Goal: Communication & Community: Connect with others

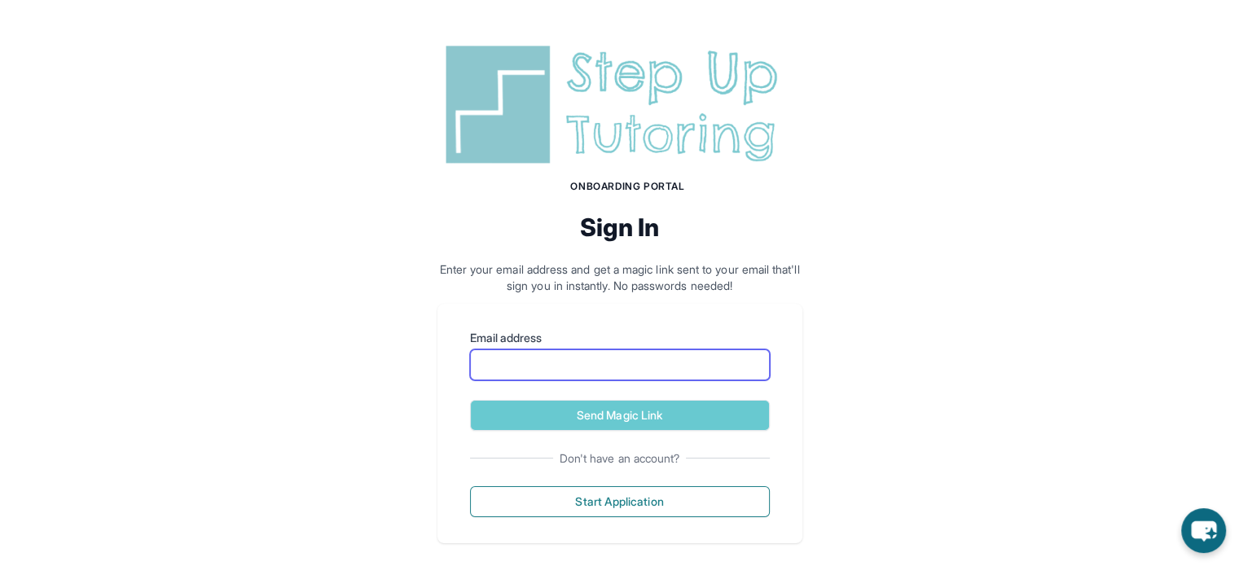
click at [538, 373] on input "Email address" at bounding box center [620, 364] width 300 height 31
type input "**********"
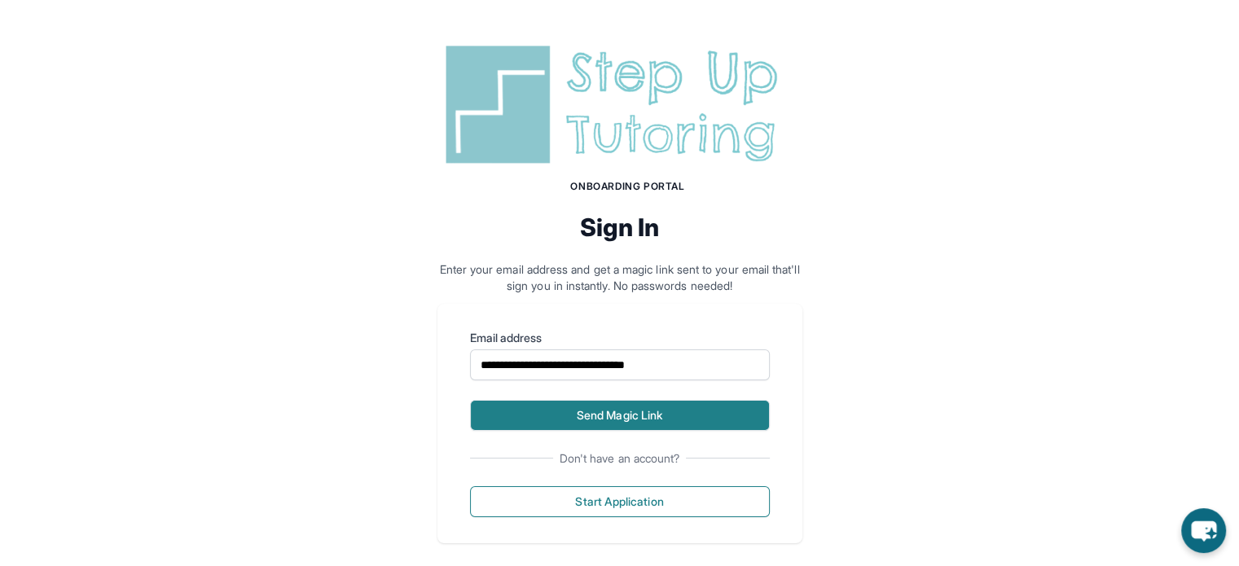
click at [583, 408] on button "Send Magic Link" at bounding box center [620, 415] width 300 height 31
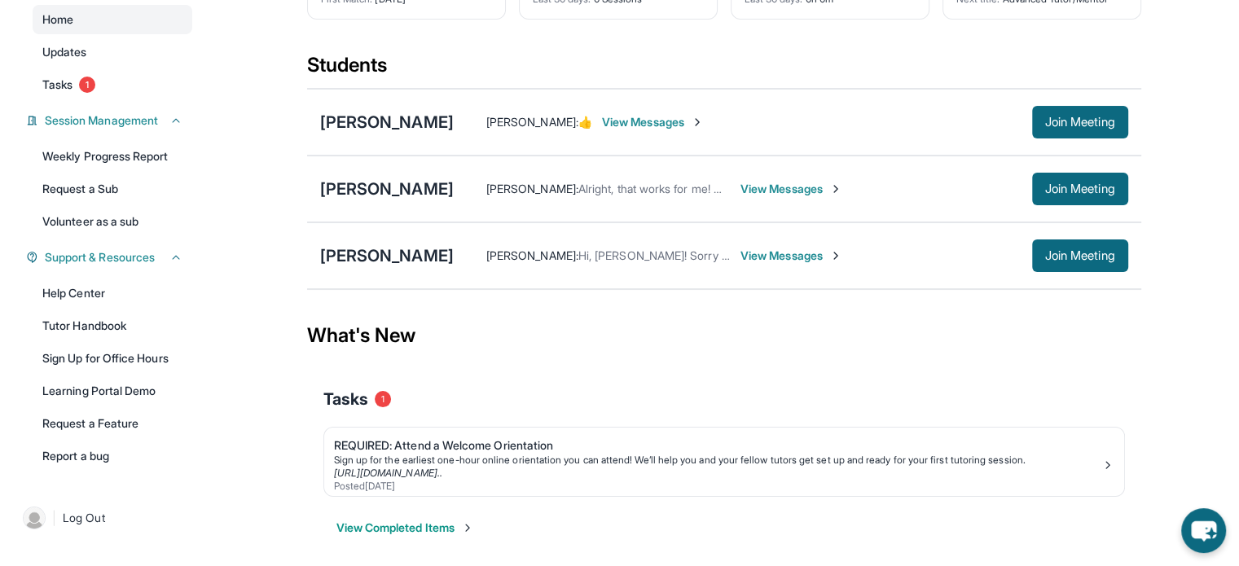
scroll to position [171, 0]
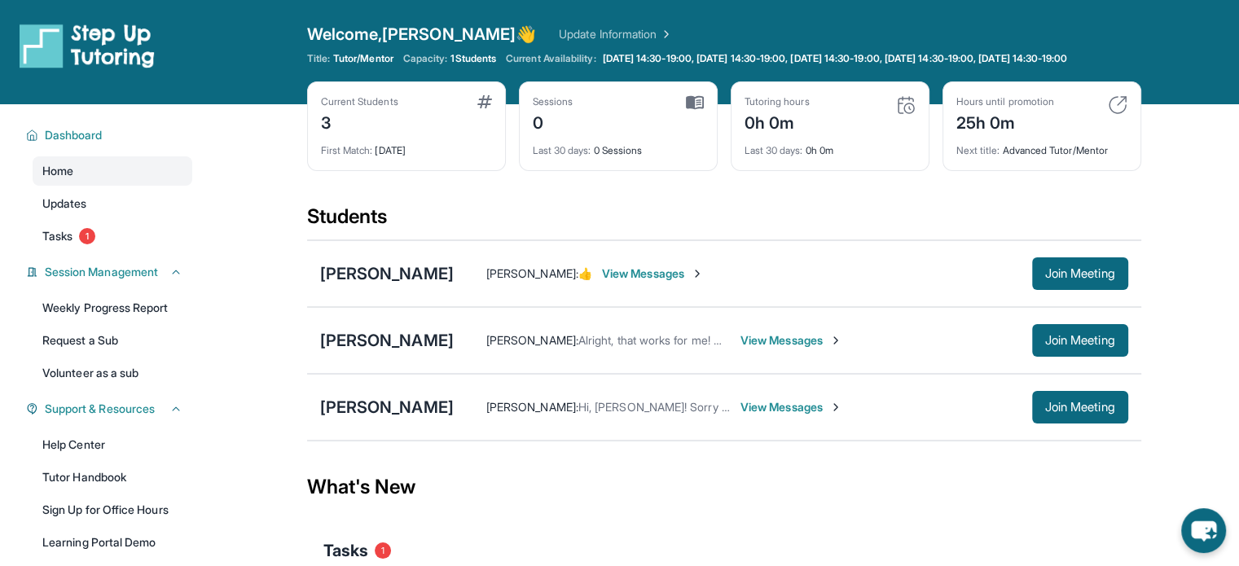
click at [775, 415] on span "View Messages" at bounding box center [791, 407] width 102 height 16
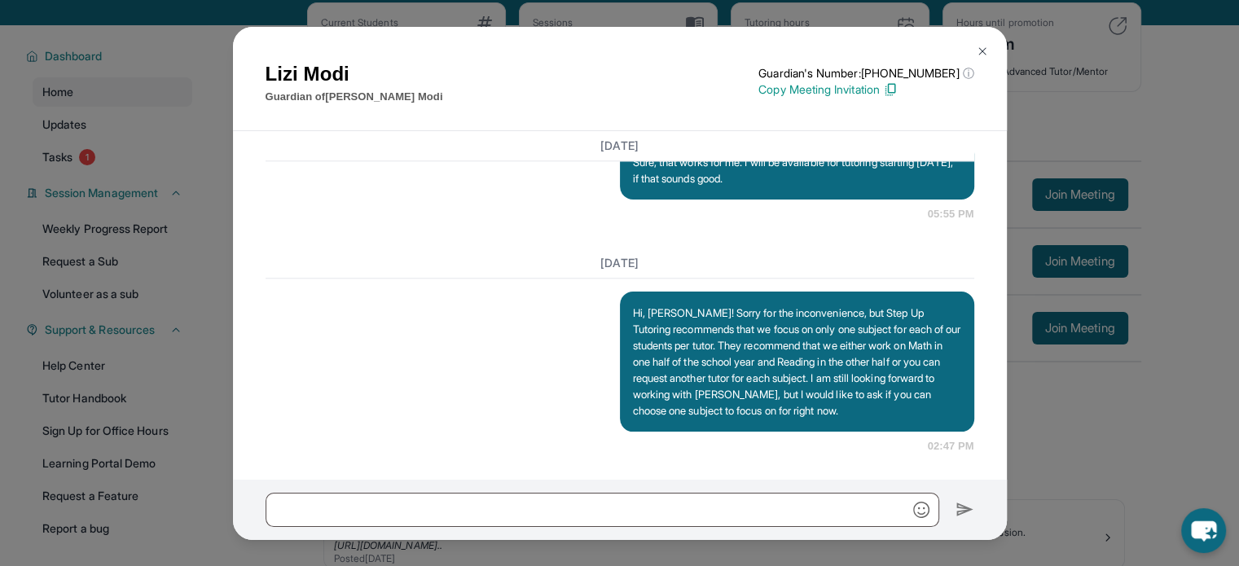
scroll to position [81, 0]
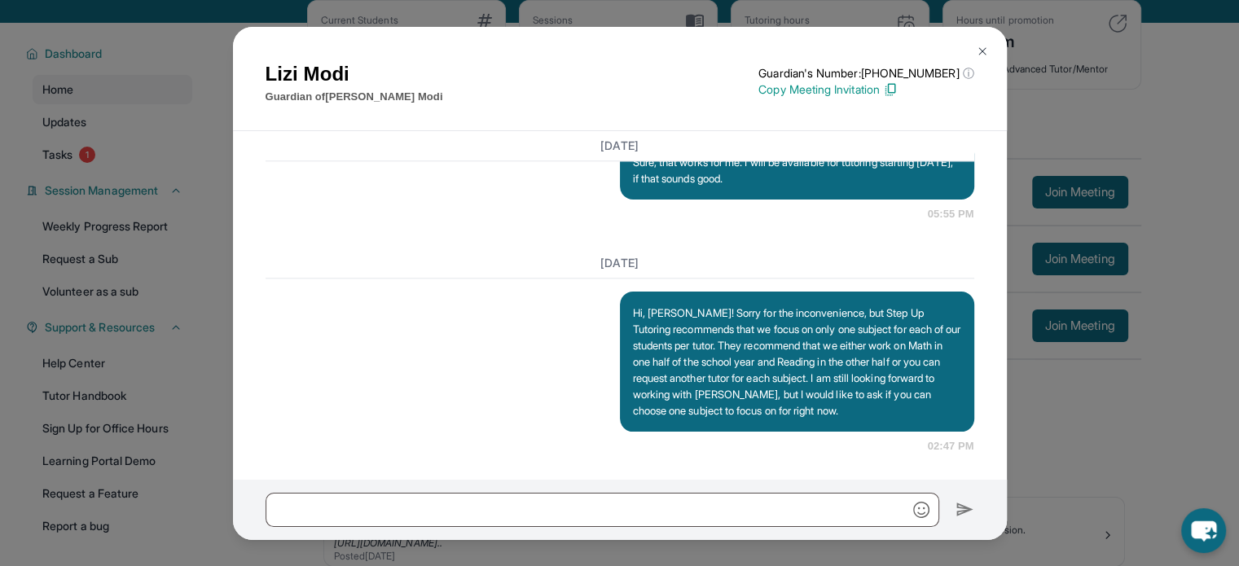
click at [1105, 436] on div "Lizi Modi Guardian of Reyna Modi Guardian's Number: +12672142086 ⓘ This isn't t…" at bounding box center [619, 283] width 1239 height 566
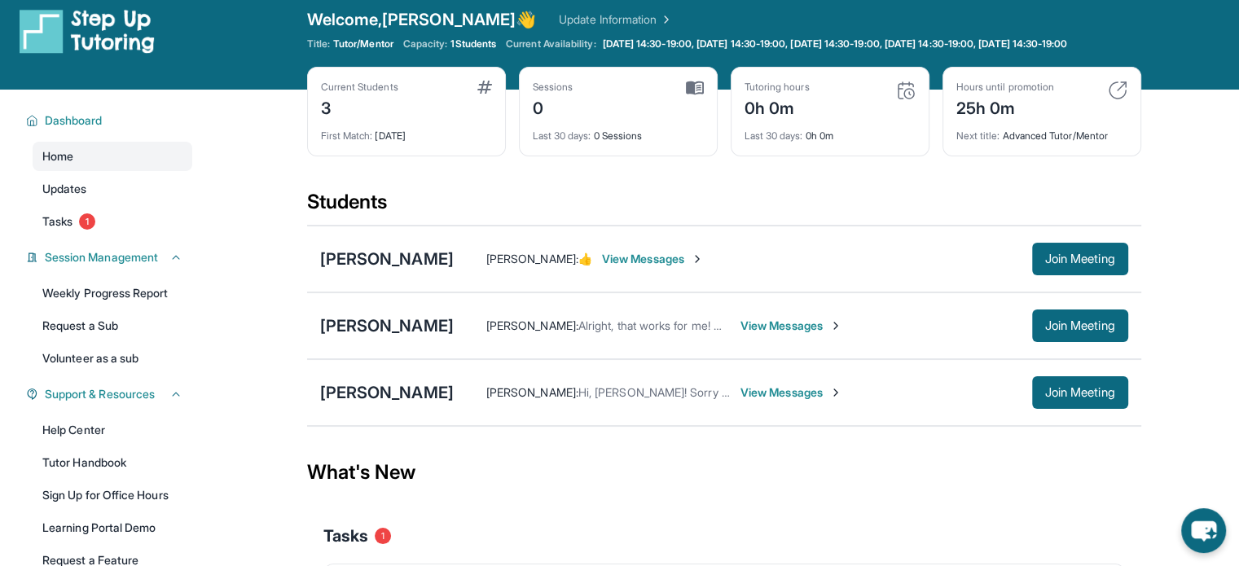
scroll to position [0, 0]
